Goal: Transaction & Acquisition: Purchase product/service

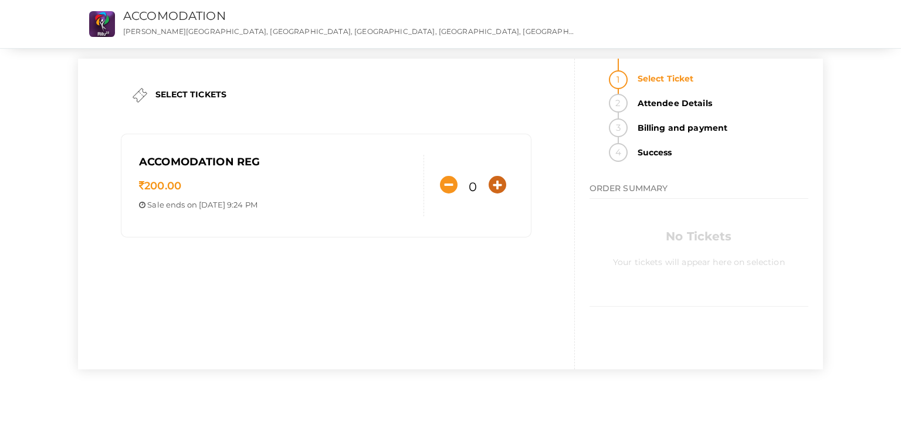
click at [490, 186] on icon "button" at bounding box center [498, 185] width 18 height 18
type input "1"
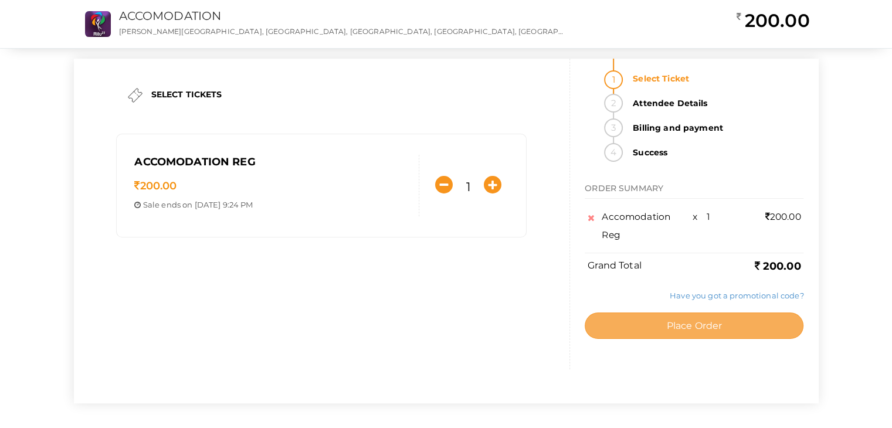
click at [600, 324] on button "Place Order" at bounding box center [694, 326] width 219 height 26
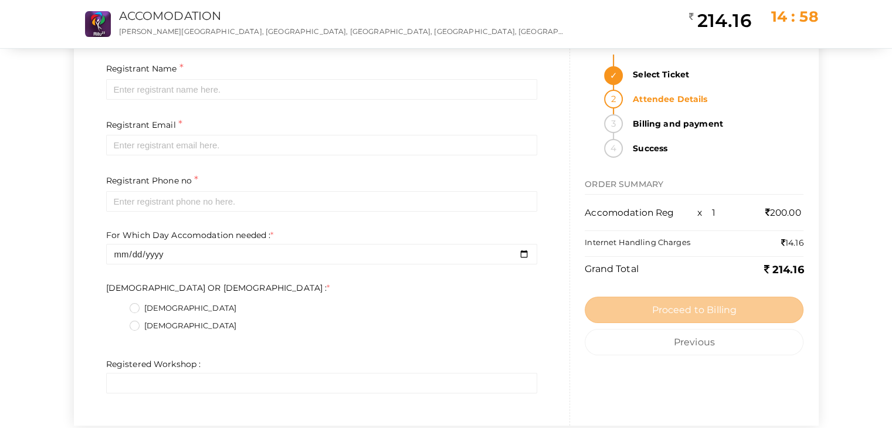
scroll to position [75, 0]
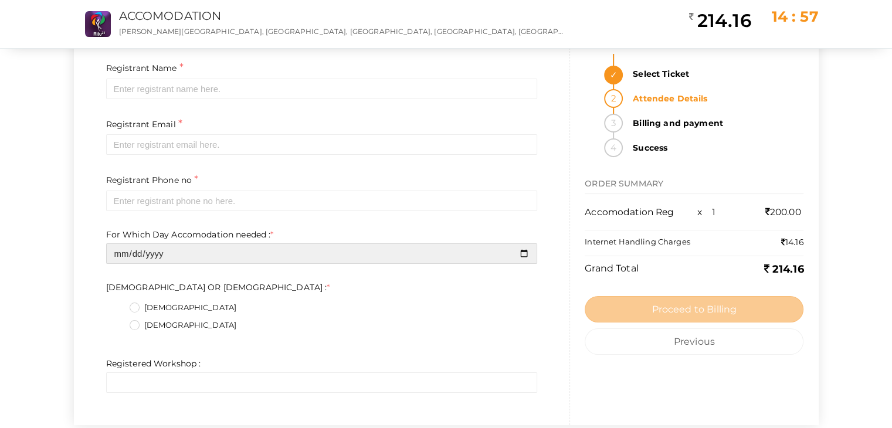
click at [446, 252] on input "date" at bounding box center [322, 253] width 432 height 21
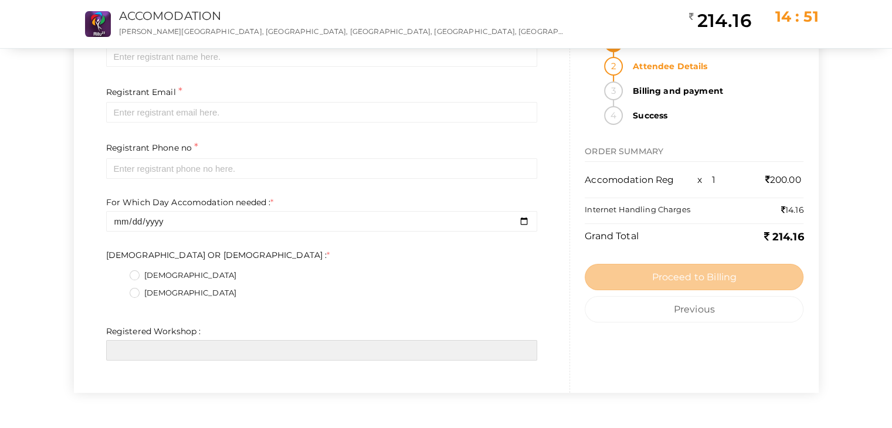
click at [306, 350] on input "text" at bounding box center [322, 350] width 432 height 21
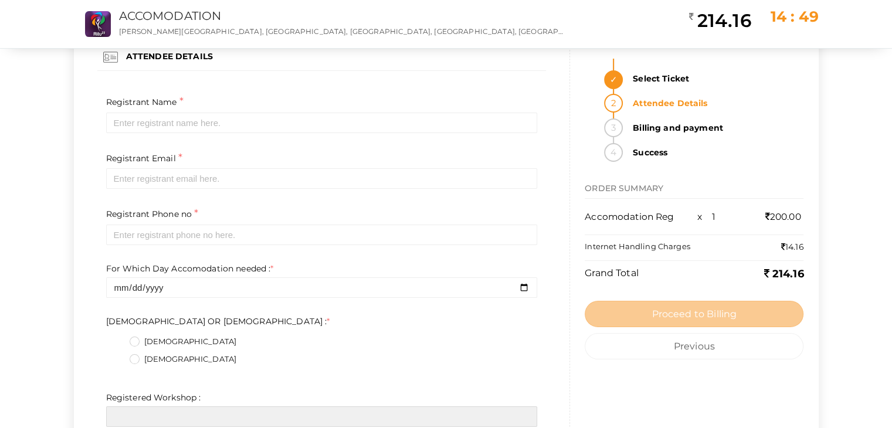
scroll to position [40, 0]
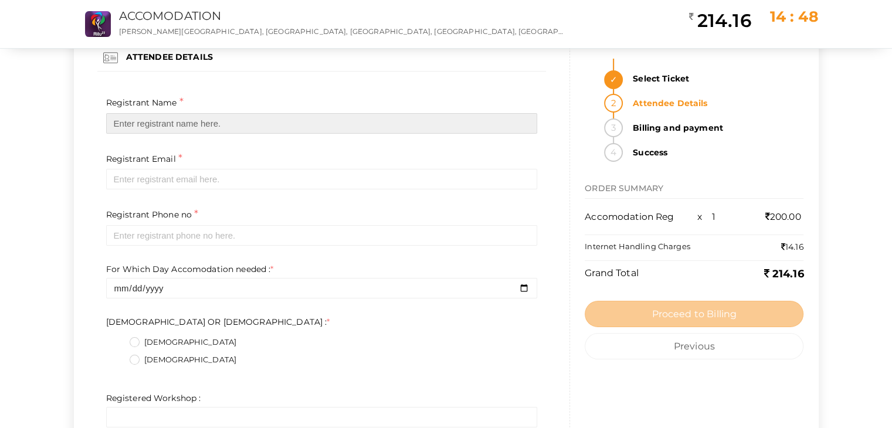
click at [300, 128] on input "text" at bounding box center [322, 123] width 432 height 21
type input "j"
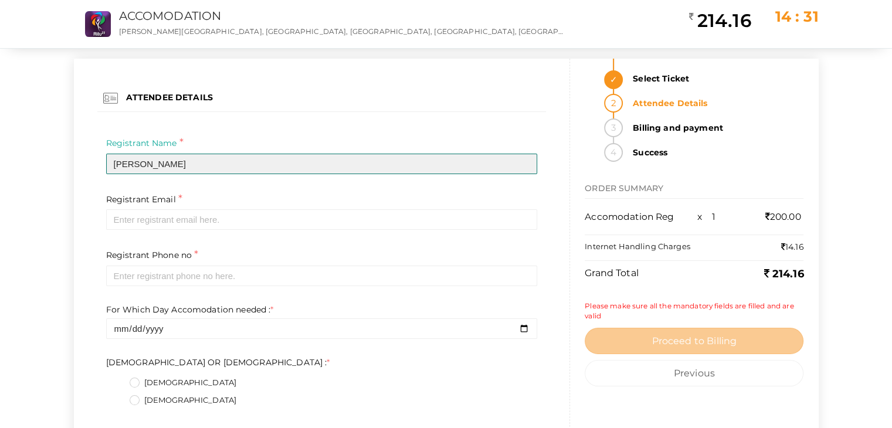
scroll to position [0, 0]
type input "Jennifer Abraham"
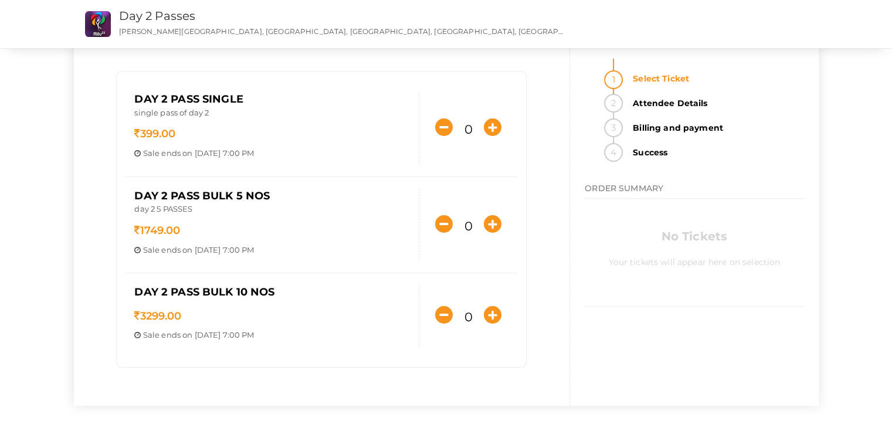
scroll to position [63, 0]
click at [493, 218] on icon "button" at bounding box center [493, 224] width 18 height 18
type input "1"
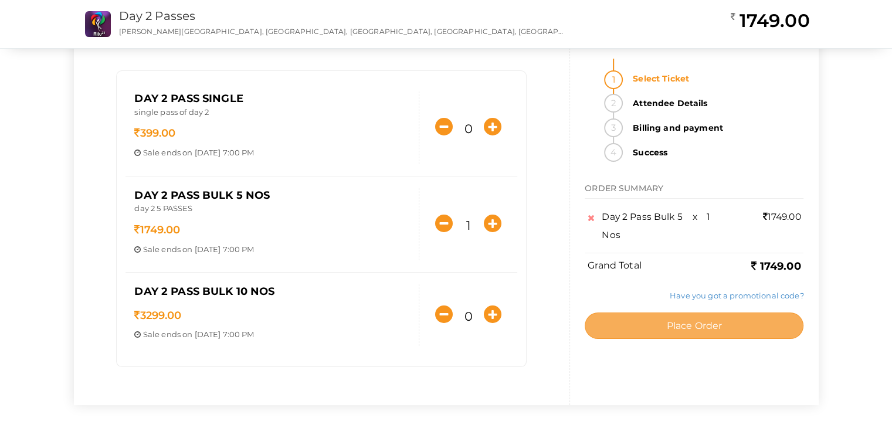
click at [643, 322] on button "Place Order" at bounding box center [694, 326] width 219 height 26
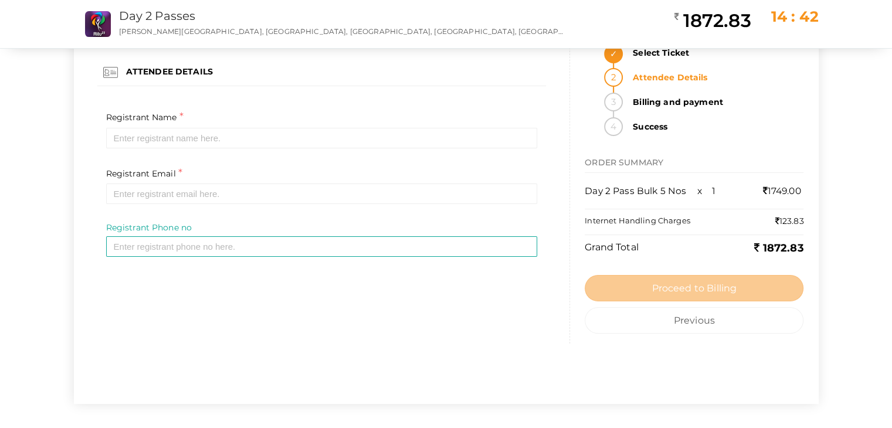
scroll to position [0, 0]
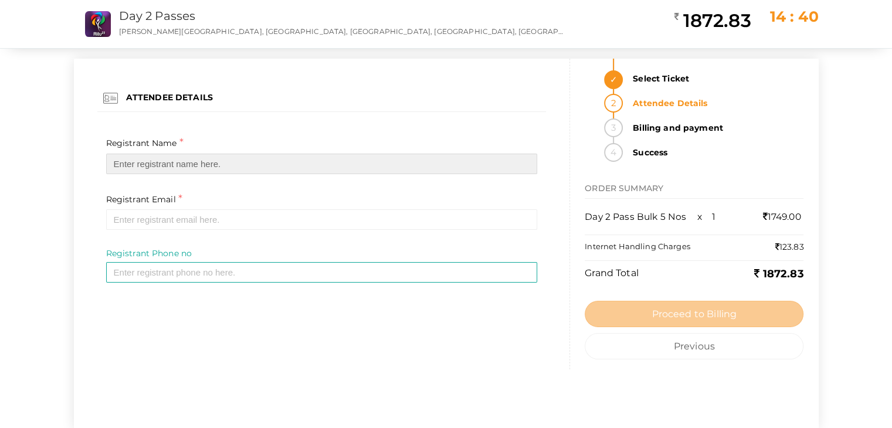
click at [258, 162] on input "text" at bounding box center [322, 164] width 432 height 21
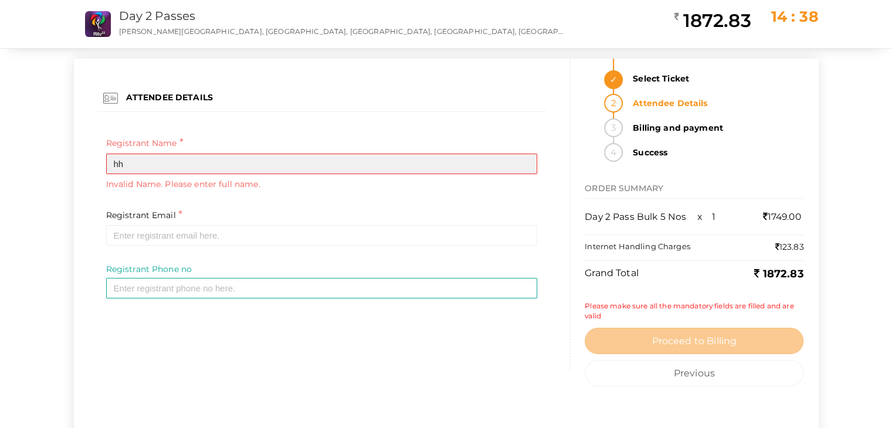
type input "h"
